Goal: Obtain resource: Download file/media

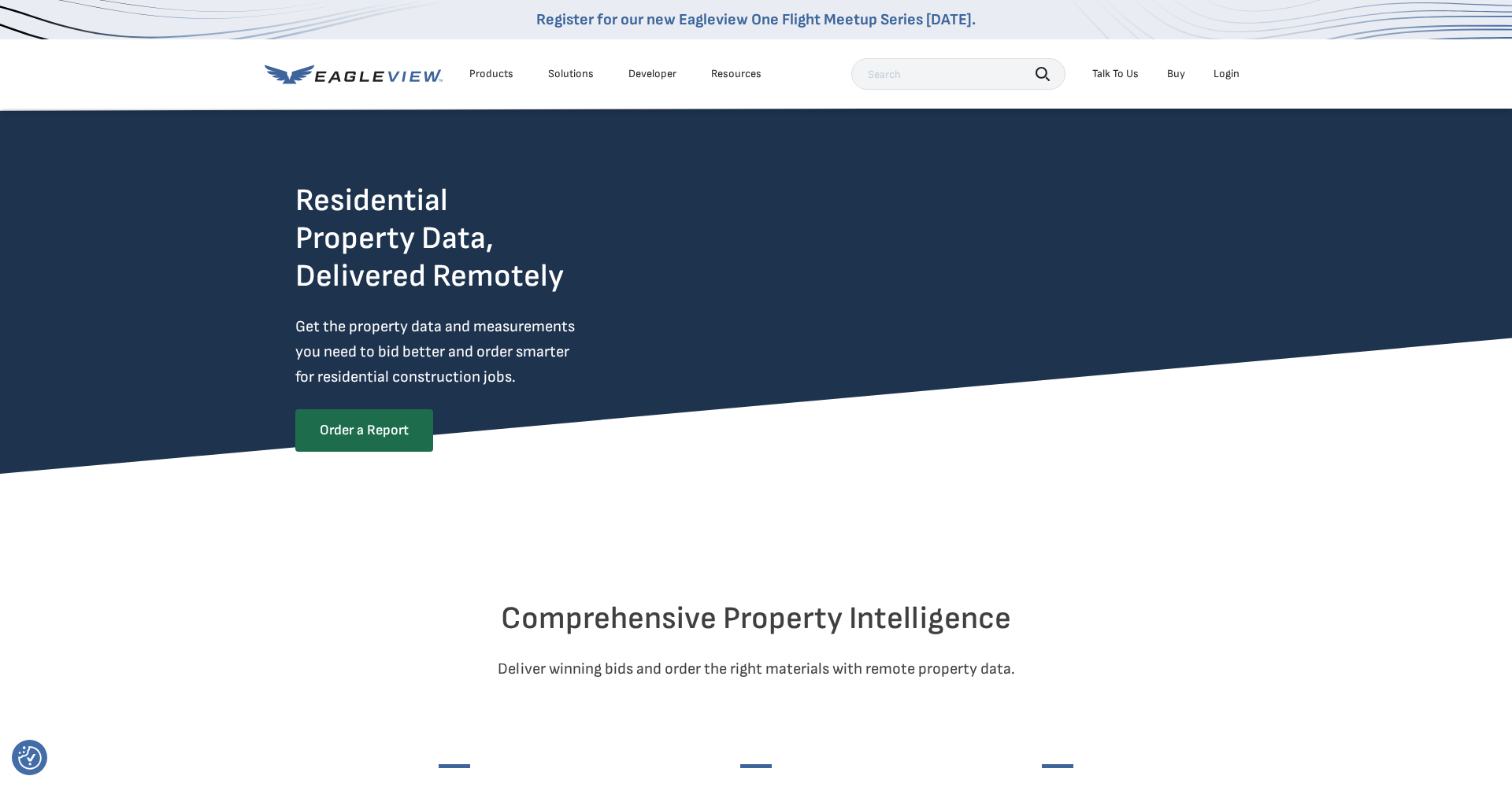
click at [1219, 73] on div "Login" at bounding box center [1227, 73] width 26 height 14
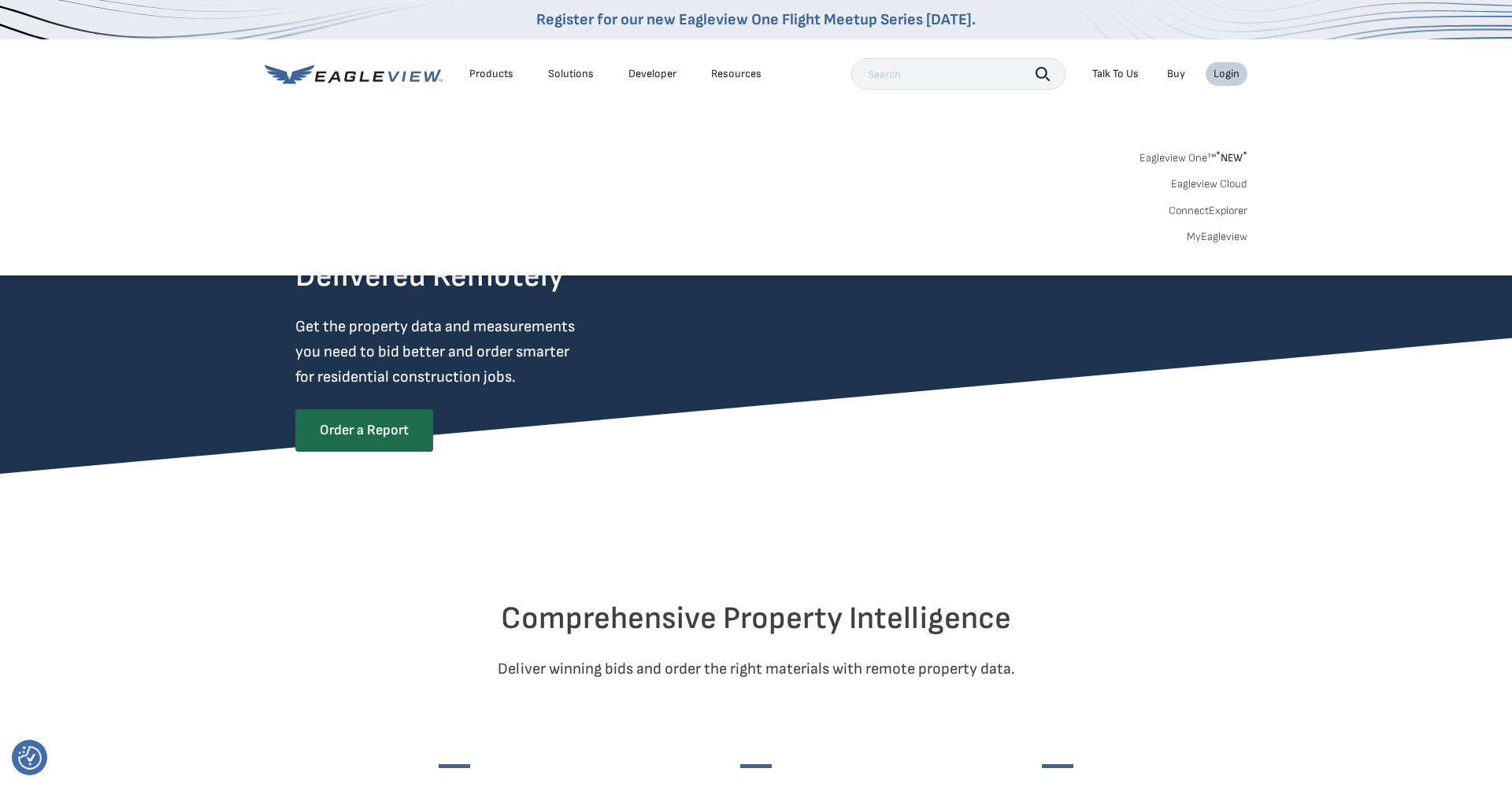
click at [1203, 154] on link "Eagleview One™ * NEW *" at bounding box center [1193, 156] width 108 height 18
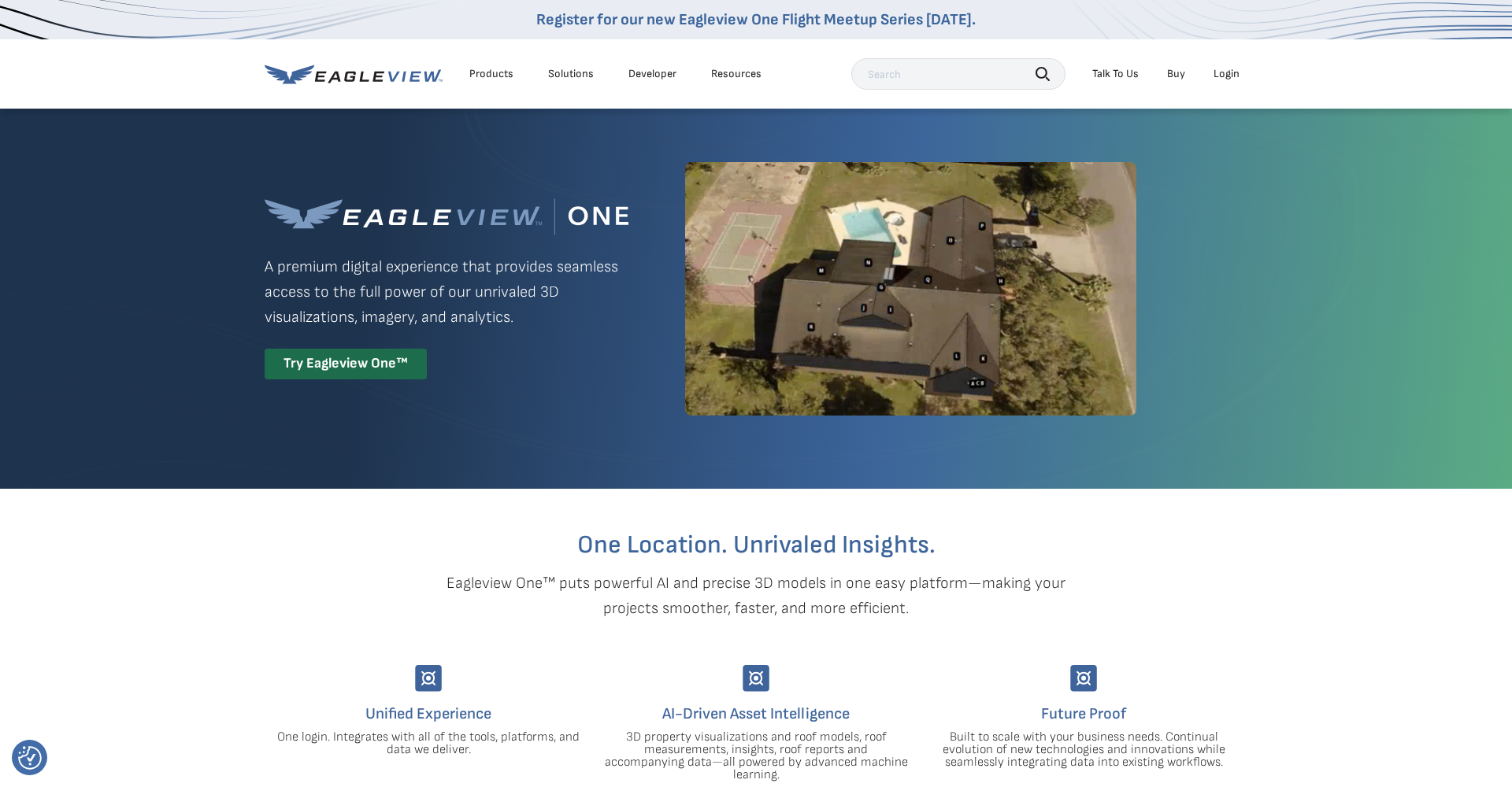
click at [1217, 79] on div "Login" at bounding box center [1227, 73] width 26 height 14
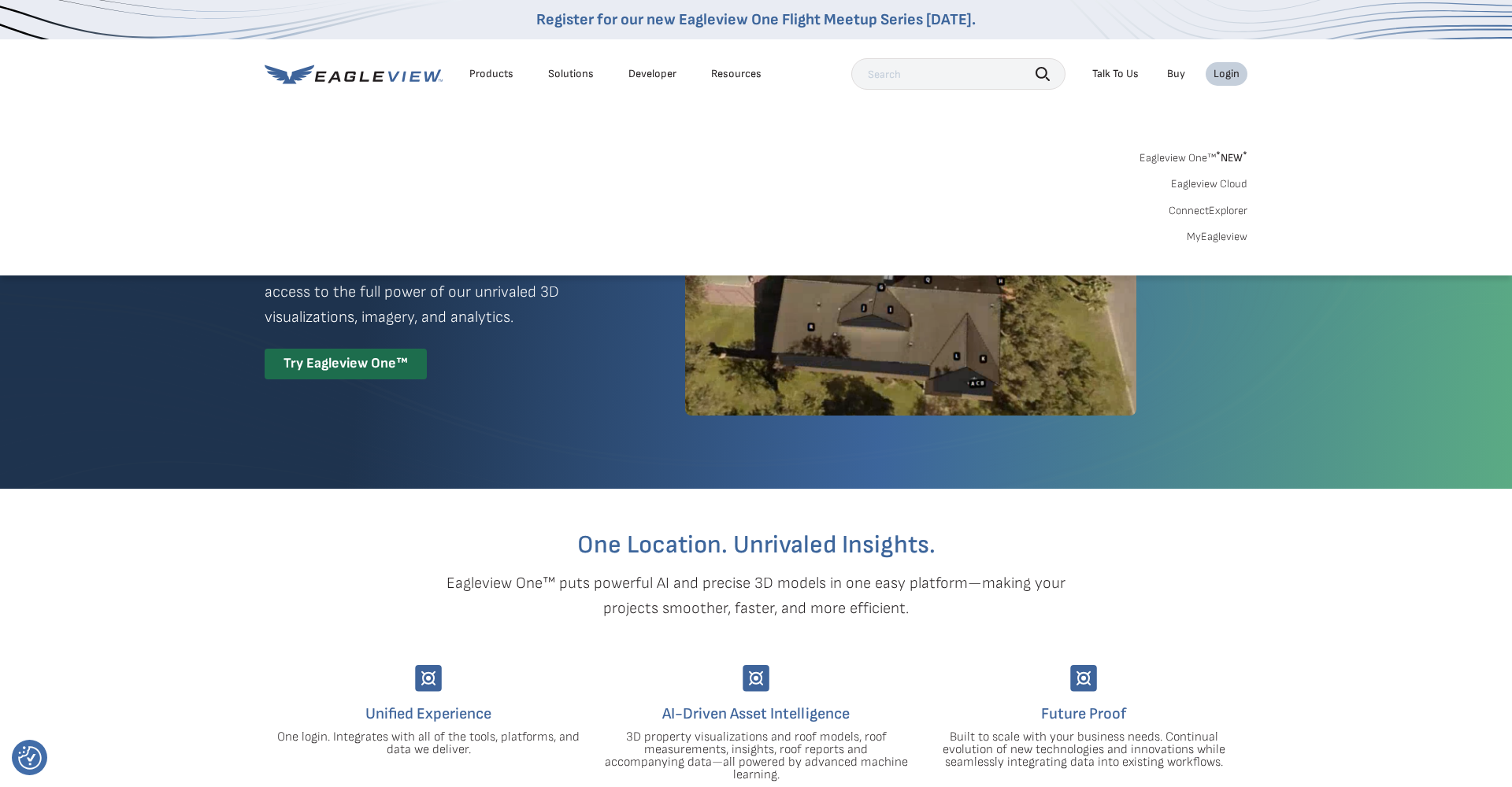
click at [1214, 241] on link "MyEagleview" at bounding box center [1217, 237] width 61 height 14
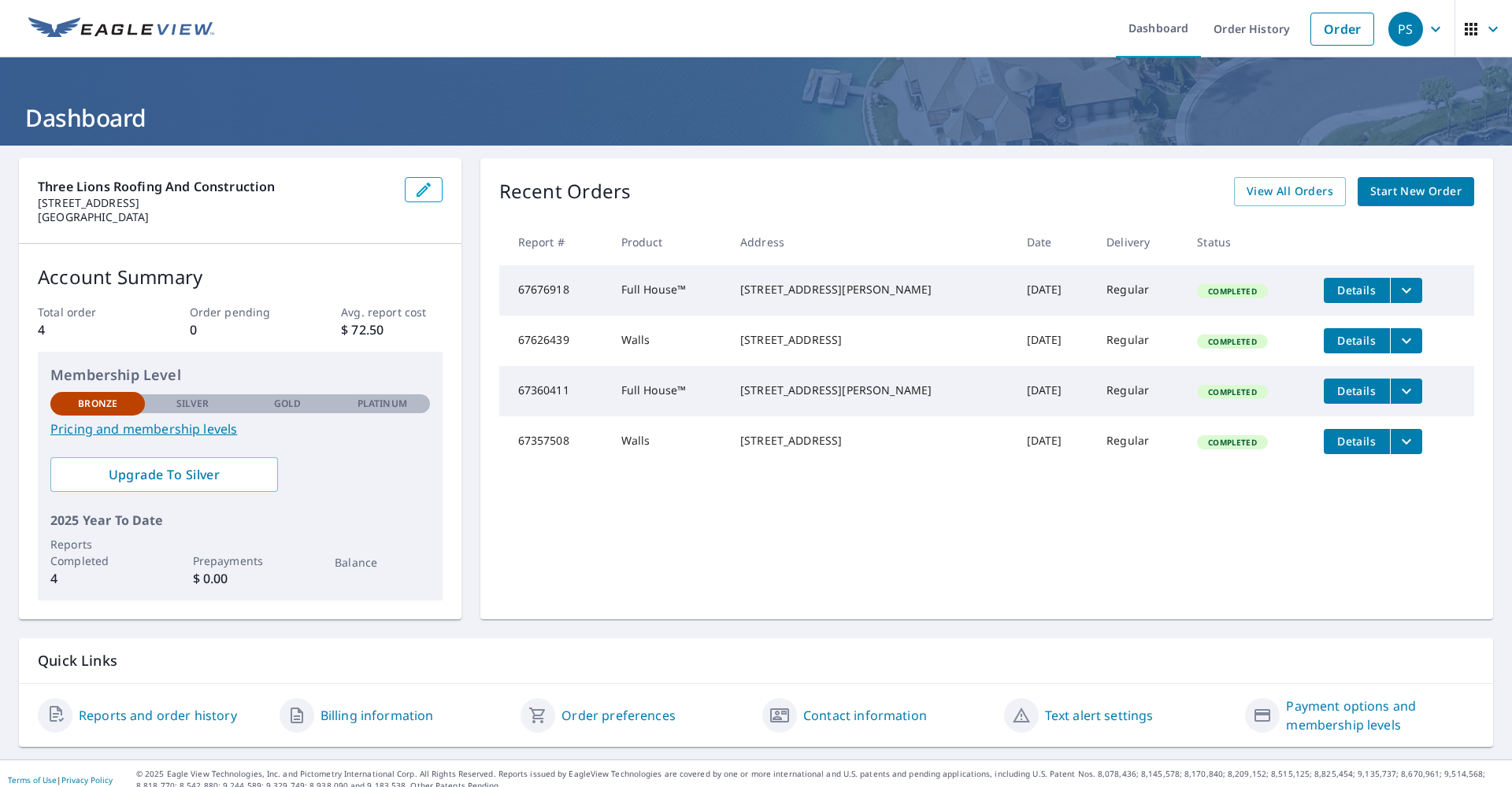
click at [664, 410] on td "Full House™" at bounding box center [668, 391] width 119 height 50
click at [1397, 401] on icon "filesDropdownBtn-67360411" at bounding box center [1406, 391] width 19 height 19
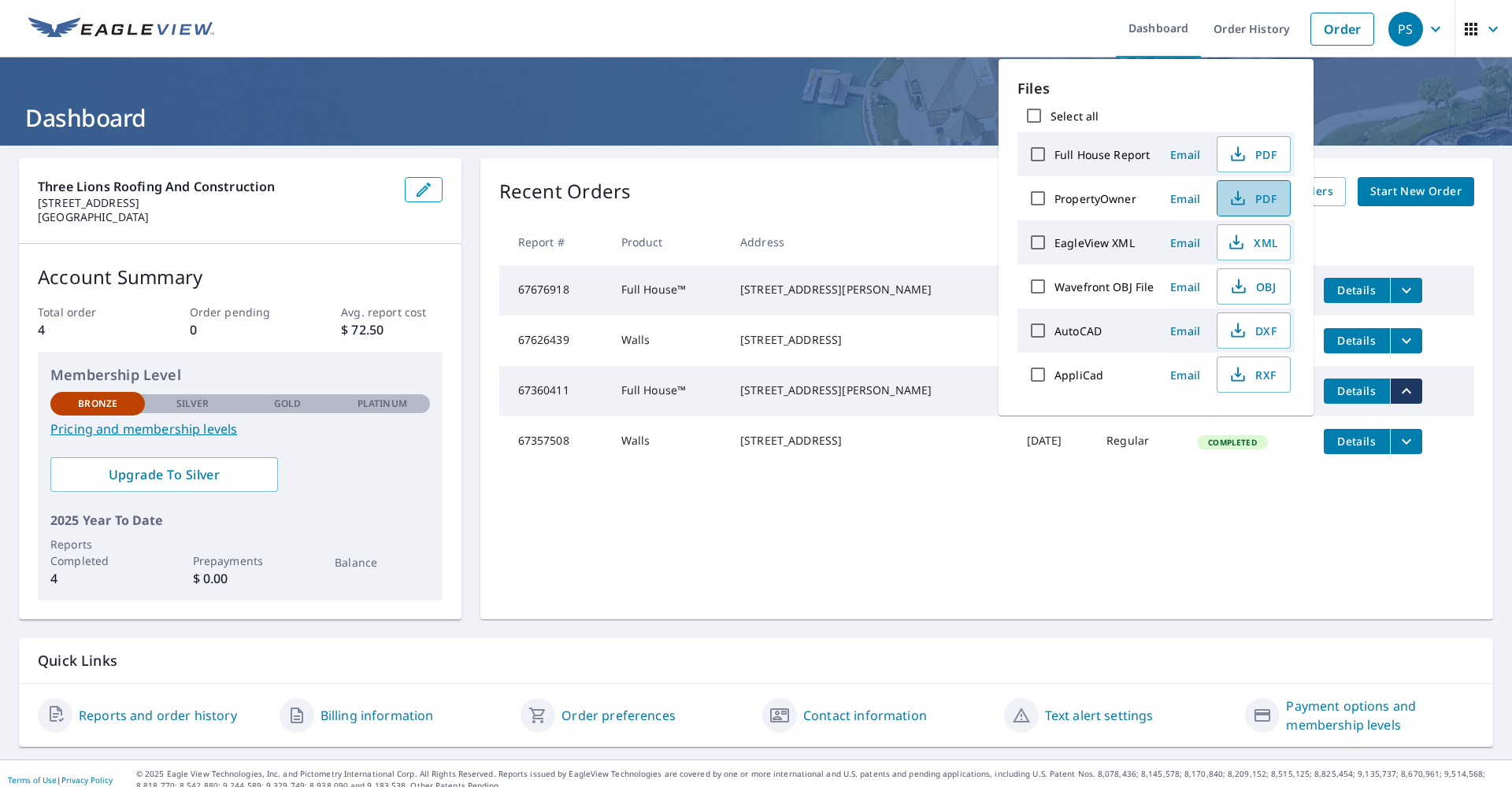
click at [1235, 194] on icon "button" at bounding box center [1237, 198] width 19 height 19
click at [1245, 156] on icon "button" at bounding box center [1237, 154] width 19 height 19
click at [1112, 154] on label "Full House Report" at bounding box center [1102, 155] width 96 height 15
click at [1054, 154] on input "Full House Report" at bounding box center [1038, 154] width 33 height 33
checkbox input "true"
